Goal: Information Seeking & Learning: Learn about a topic

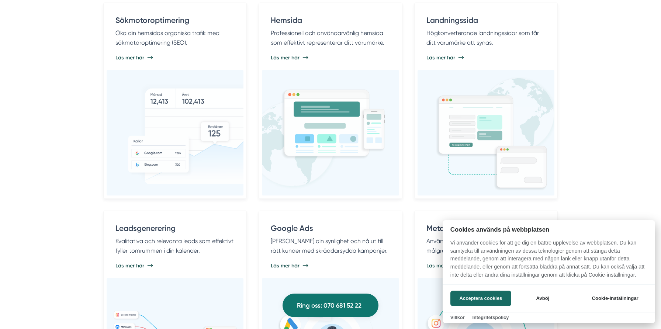
scroll to position [474, 0]
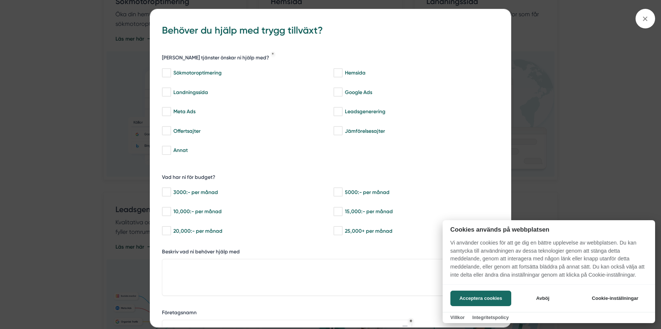
click at [644, 21] on div at bounding box center [330, 164] width 661 height 329
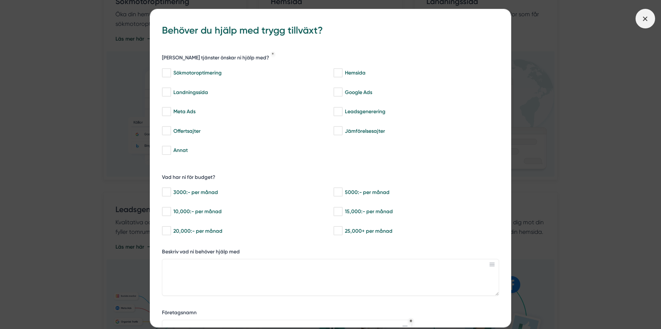
click at [647, 21] on icon at bounding box center [645, 19] width 8 height 8
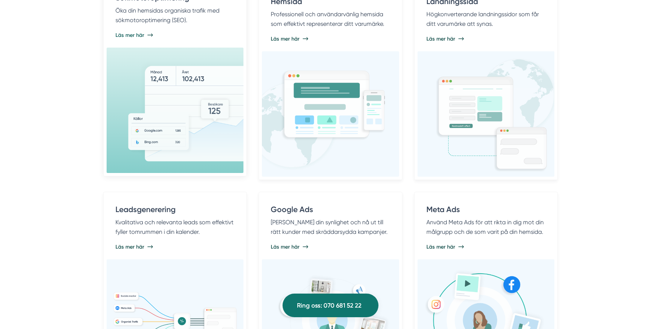
click at [200, 107] on img at bounding box center [199, 110] width 144 height 110
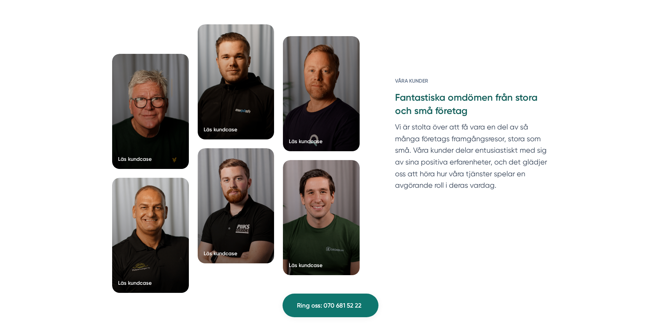
scroll to position [2333, 0]
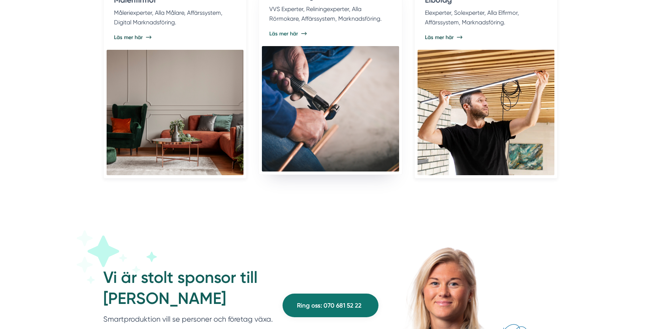
scroll to position [1772, 0]
